Goal: Complete application form

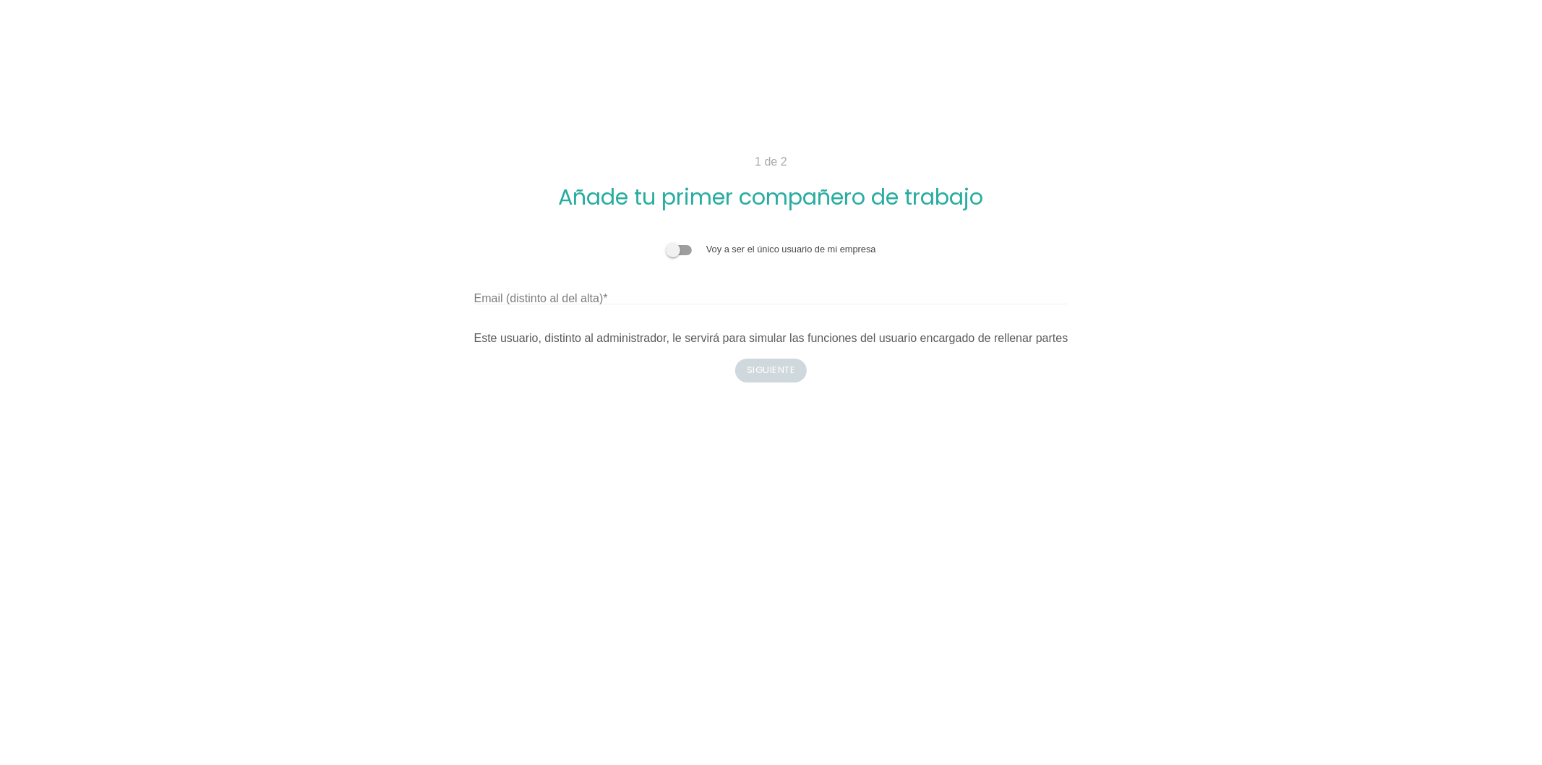
click at [565, 299] on label "Email (distinto al del alta)" at bounding box center [541, 298] width 134 height 17
click at [565, 299] on input "Email (distinto al del alta)" at bounding box center [771, 292] width 594 height 23
click at [499, 282] on div "Email (distinto al del alta)" at bounding box center [771, 292] width 594 height 23
drag, startPoint x: 335, startPoint y: 275, endPoint x: 354, endPoint y: 455, distance: 181.7
click at [338, 275] on div "Voy a ser el único usuario de mi empresa Email (distinto al del alta) Este usua…" at bounding box center [771, 295] width 925 height 128
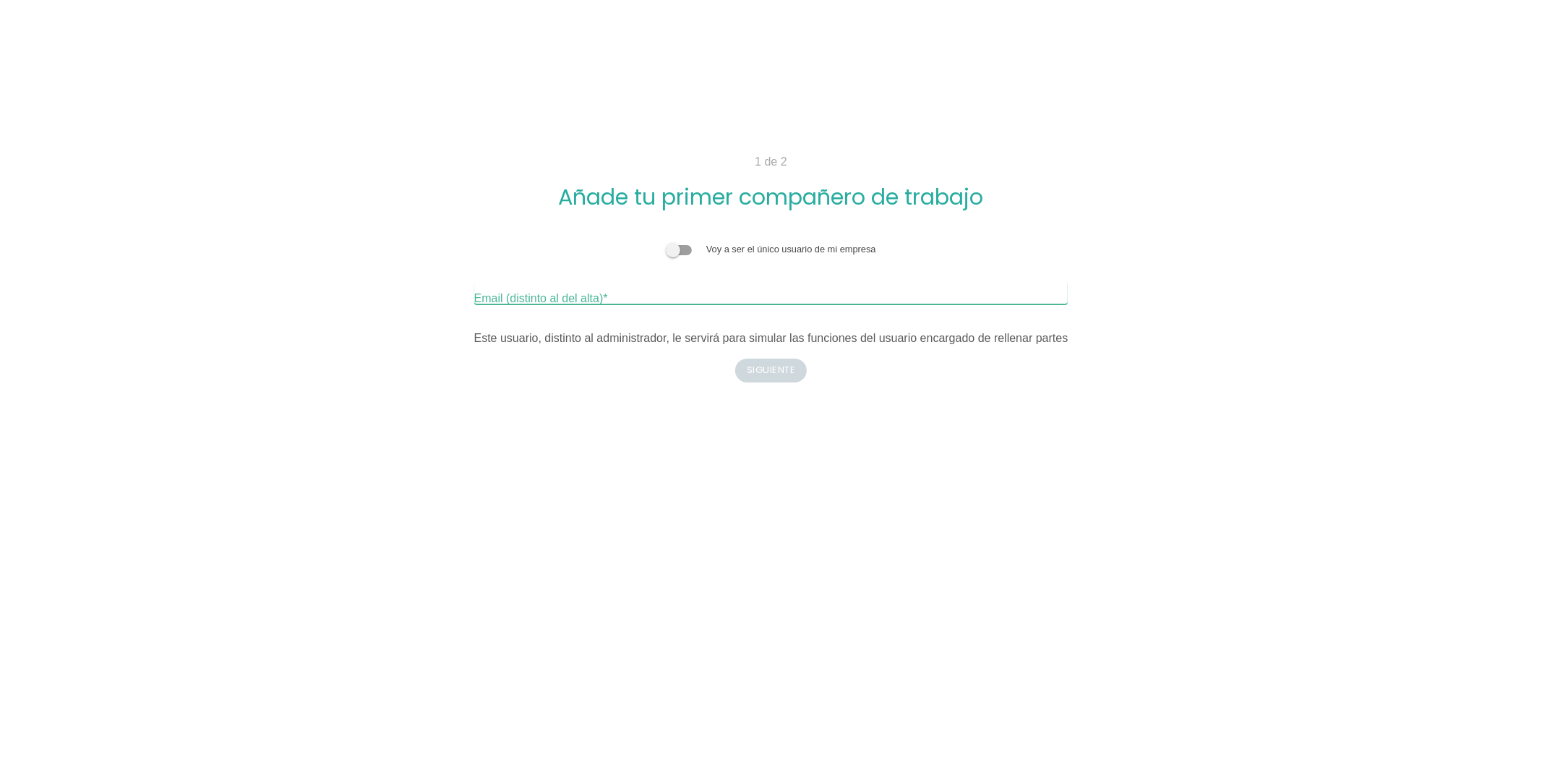
click at [530, 284] on div "Email (distinto al del alta)" at bounding box center [771, 292] width 594 height 23
click at [682, 249] on span at bounding box center [679, 250] width 26 height 10
click at [666, 242] on input "checkbox" at bounding box center [666, 242] width 0 height 0
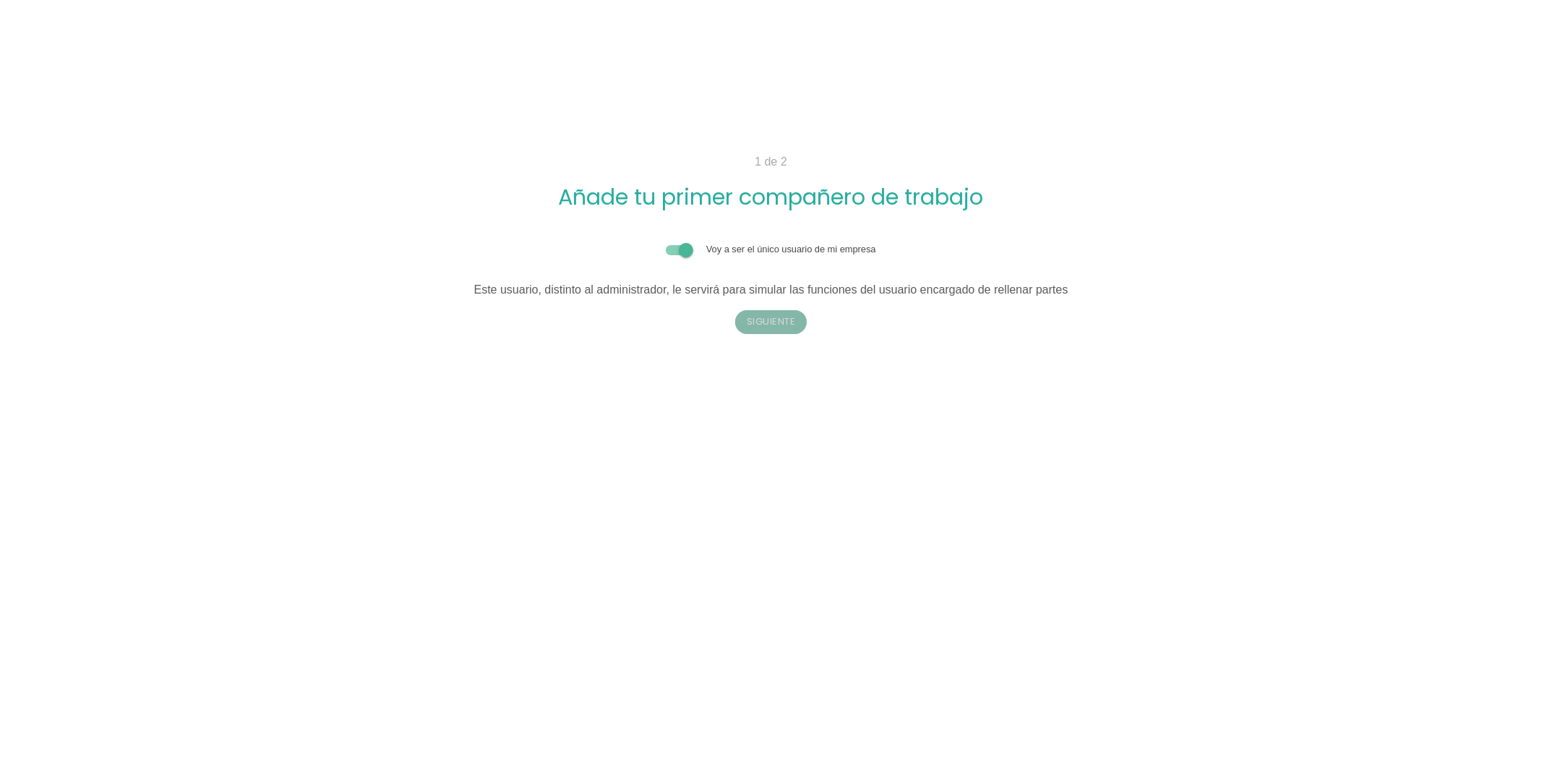
click at [775, 317] on button "Siguiente" at bounding box center [771, 321] width 72 height 23
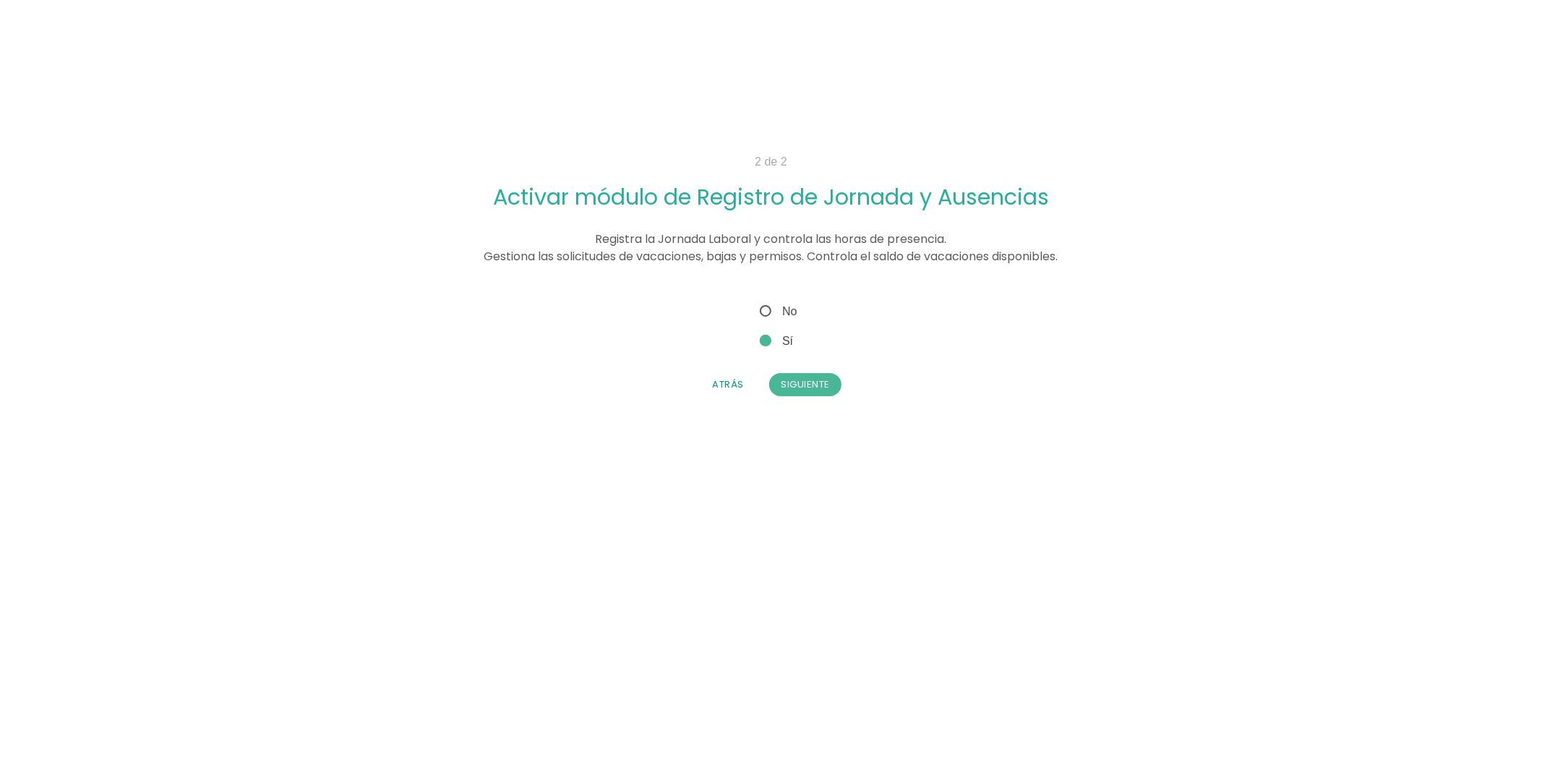
click at [762, 308] on span "No" at bounding box center [777, 311] width 40 height 18
click at [762, 308] on input "No" at bounding box center [761, 306] width 9 height 9
radio input "true"
click at [805, 380] on button "Siguiente" at bounding box center [805, 384] width 72 height 23
